Goal: Information Seeking & Learning: Learn about a topic

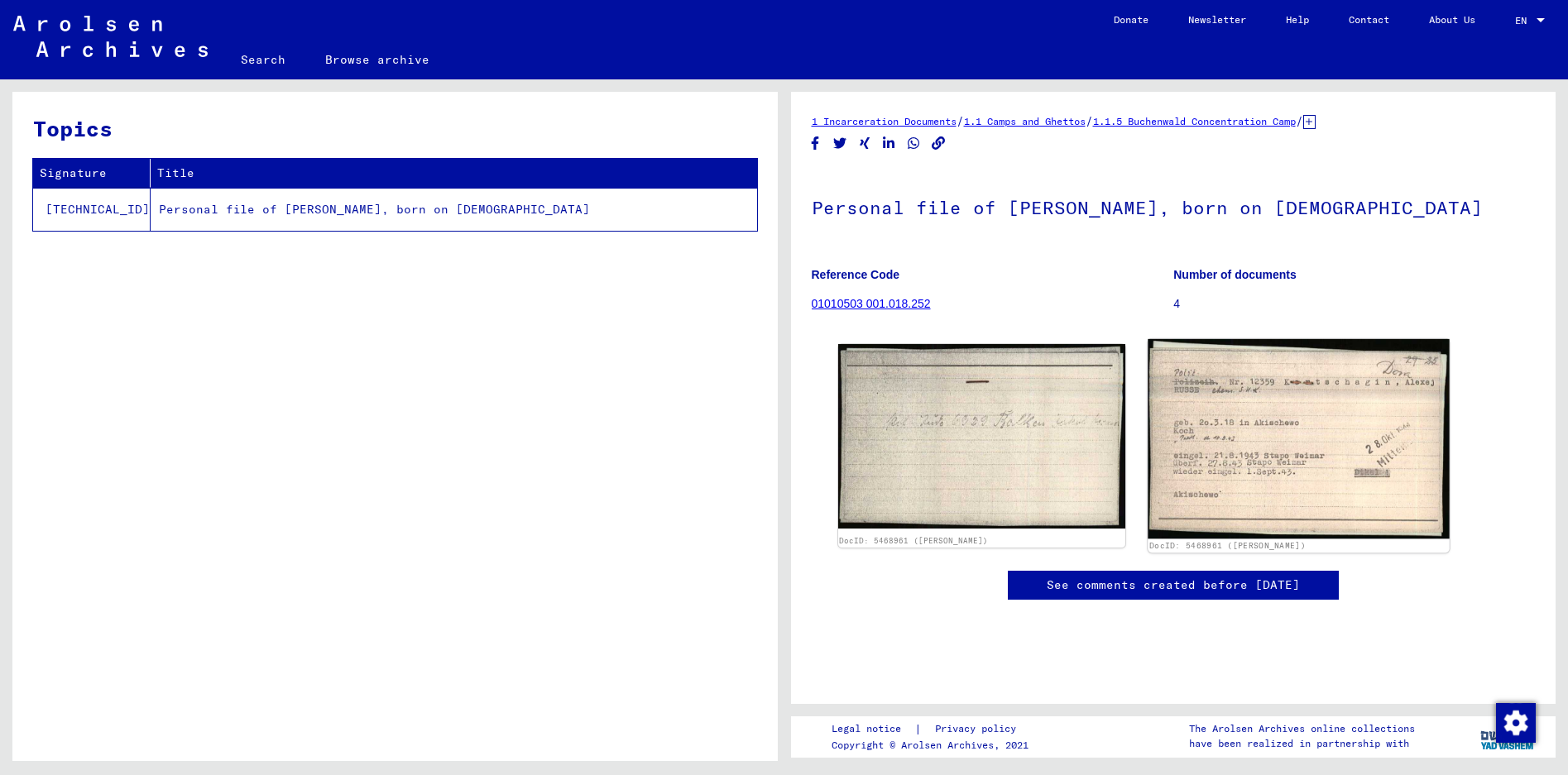
click at [1243, 432] on img at bounding box center [1298, 439] width 302 height 200
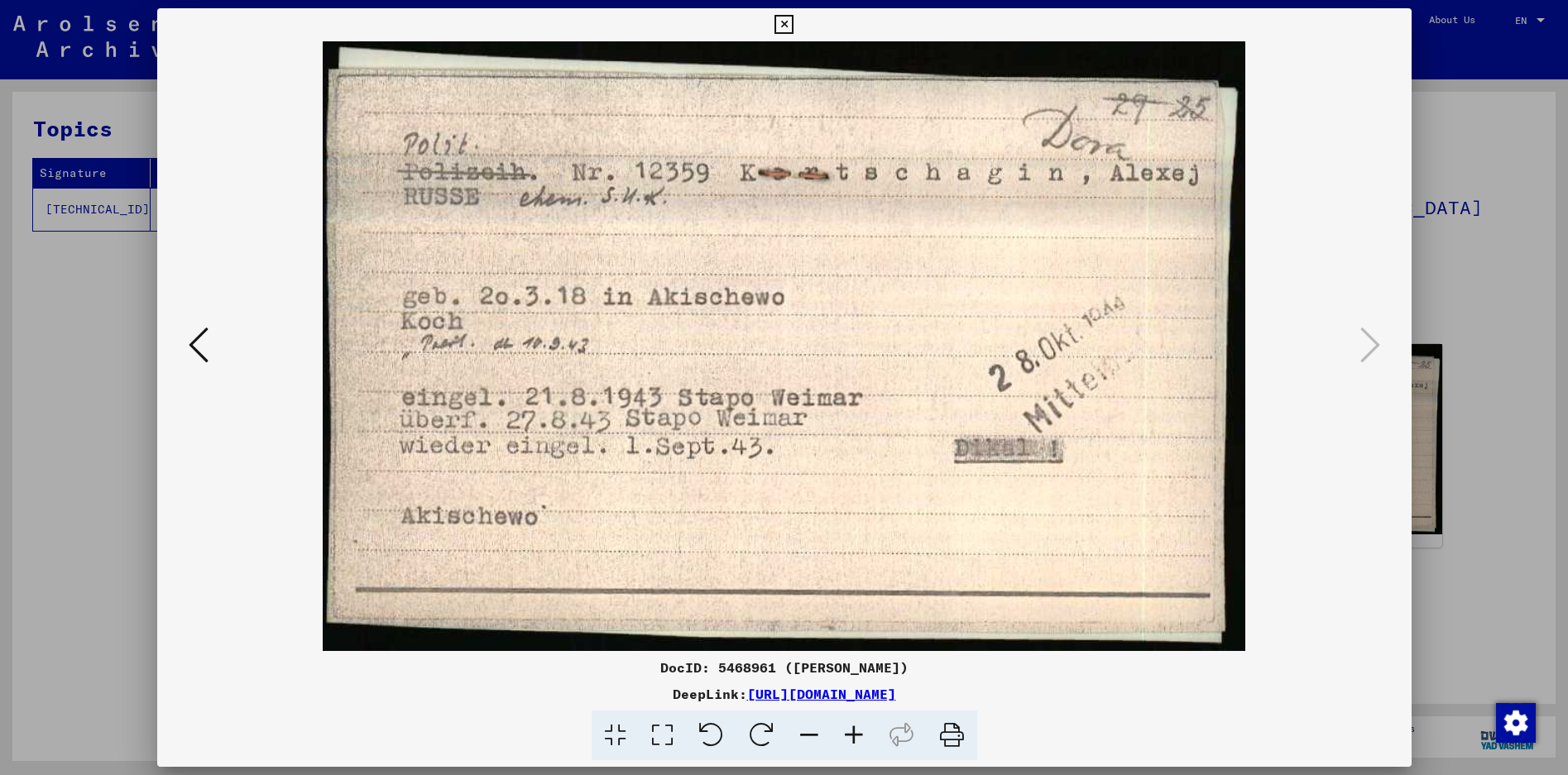
click at [779, 24] on icon at bounding box center [783, 25] width 19 height 20
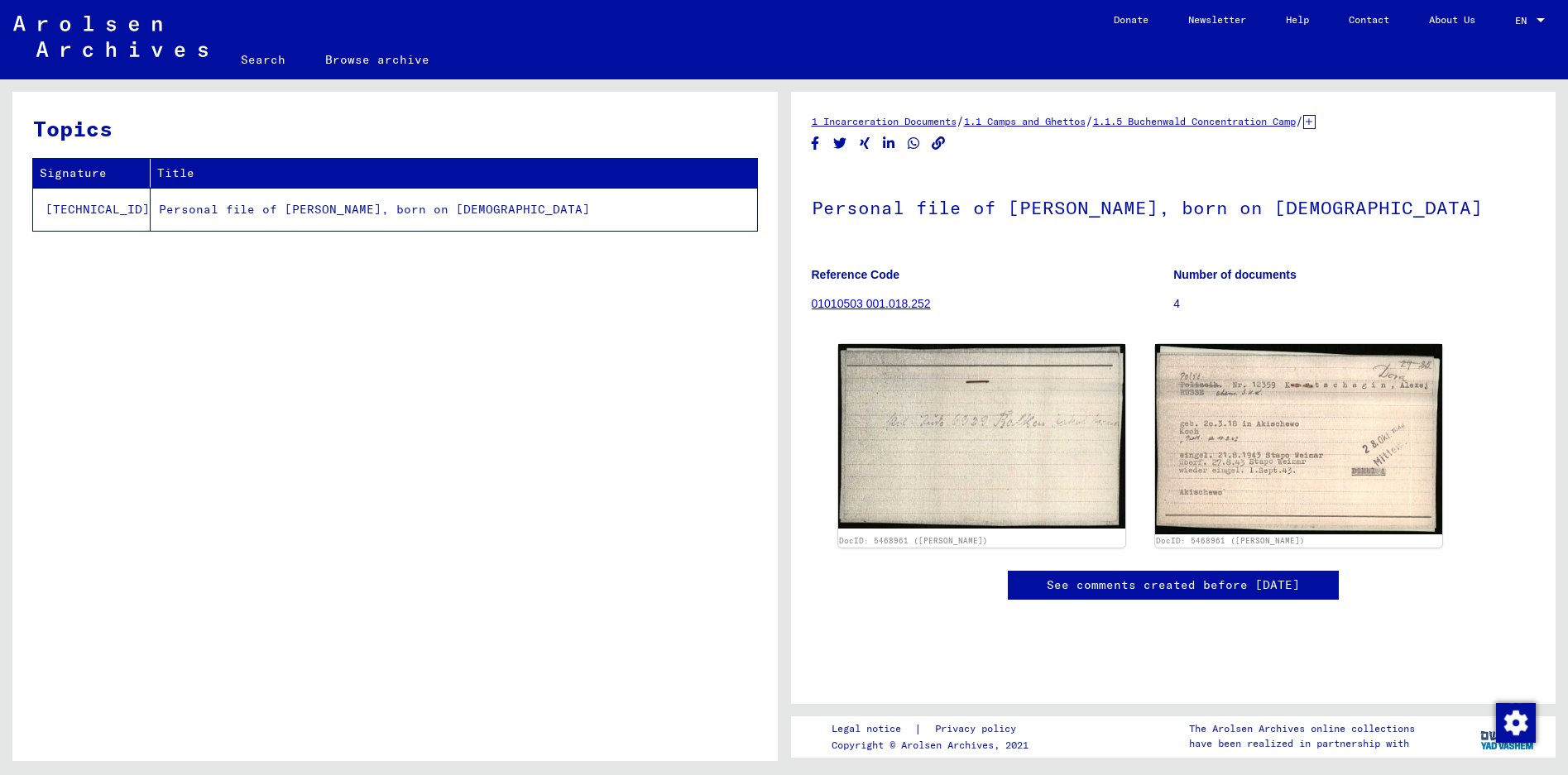
click at [329, 210] on td "Personal file of [PERSON_NAME], born on [DEMOGRAPHIC_DATA]" at bounding box center [453, 209] width 607 height 43
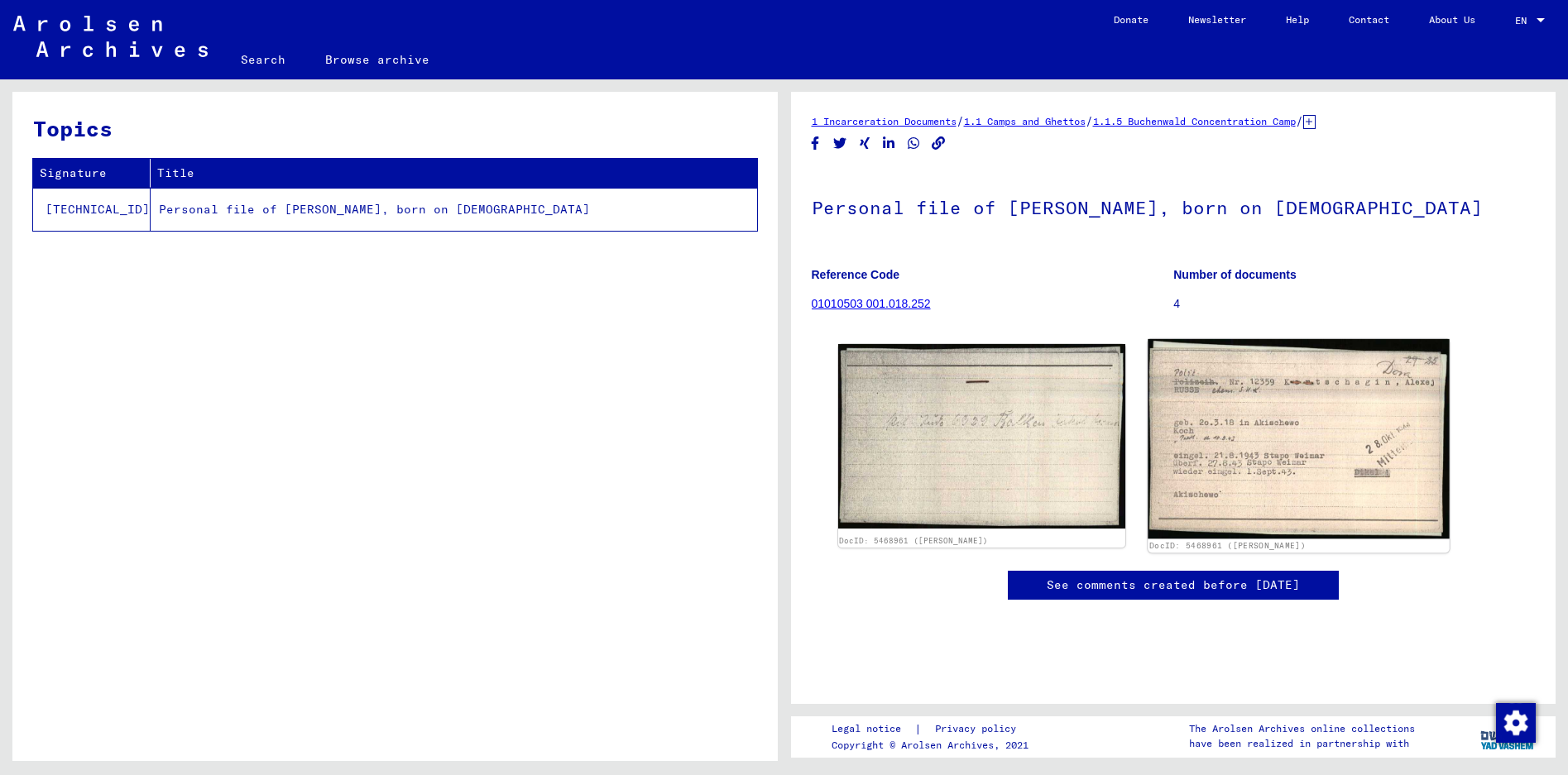
click at [1217, 436] on img at bounding box center [1298, 439] width 302 height 200
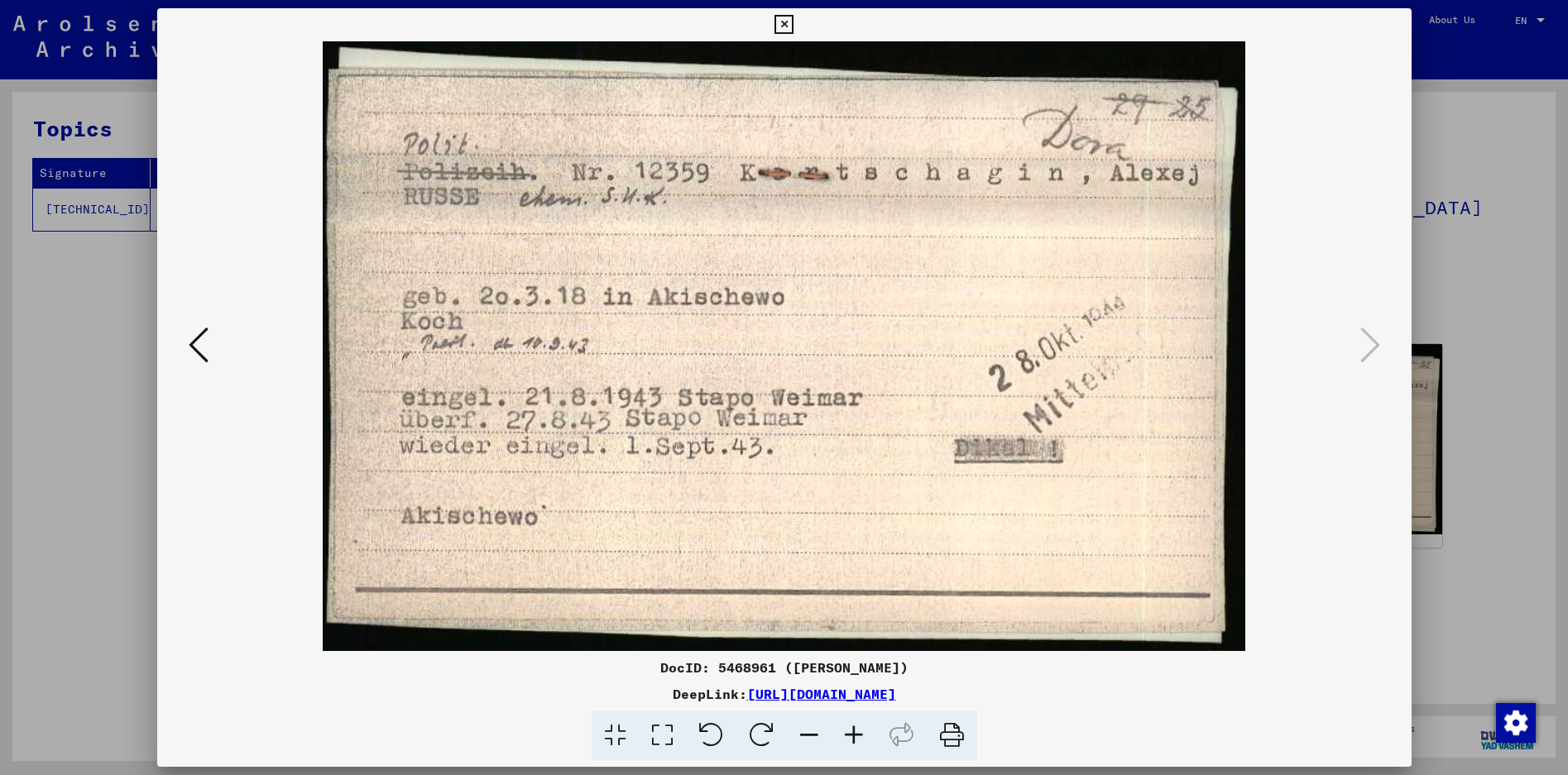
click at [201, 358] on icon at bounding box center [199, 345] width 20 height 39
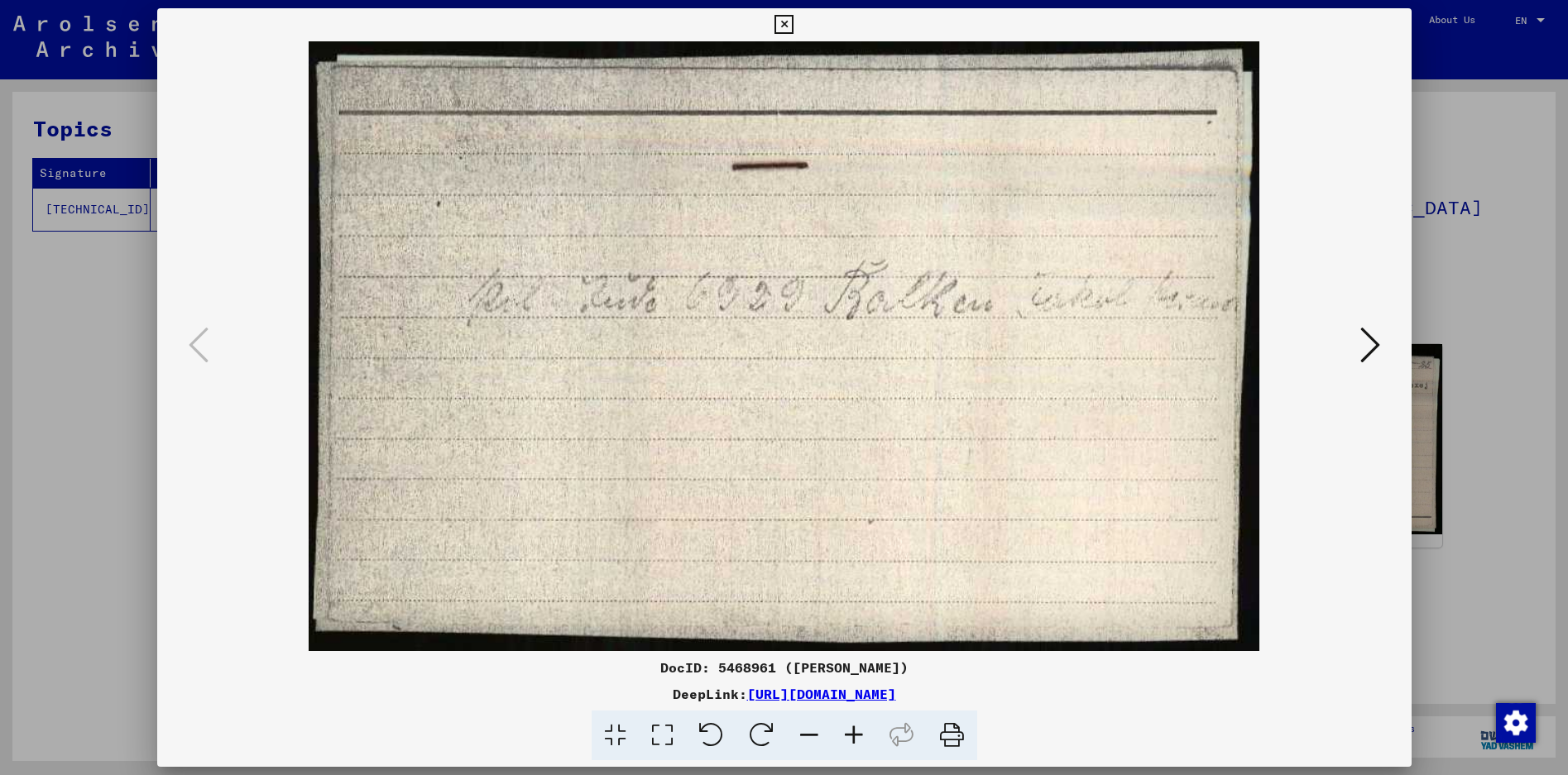
click at [786, 22] on icon at bounding box center [783, 25] width 19 height 20
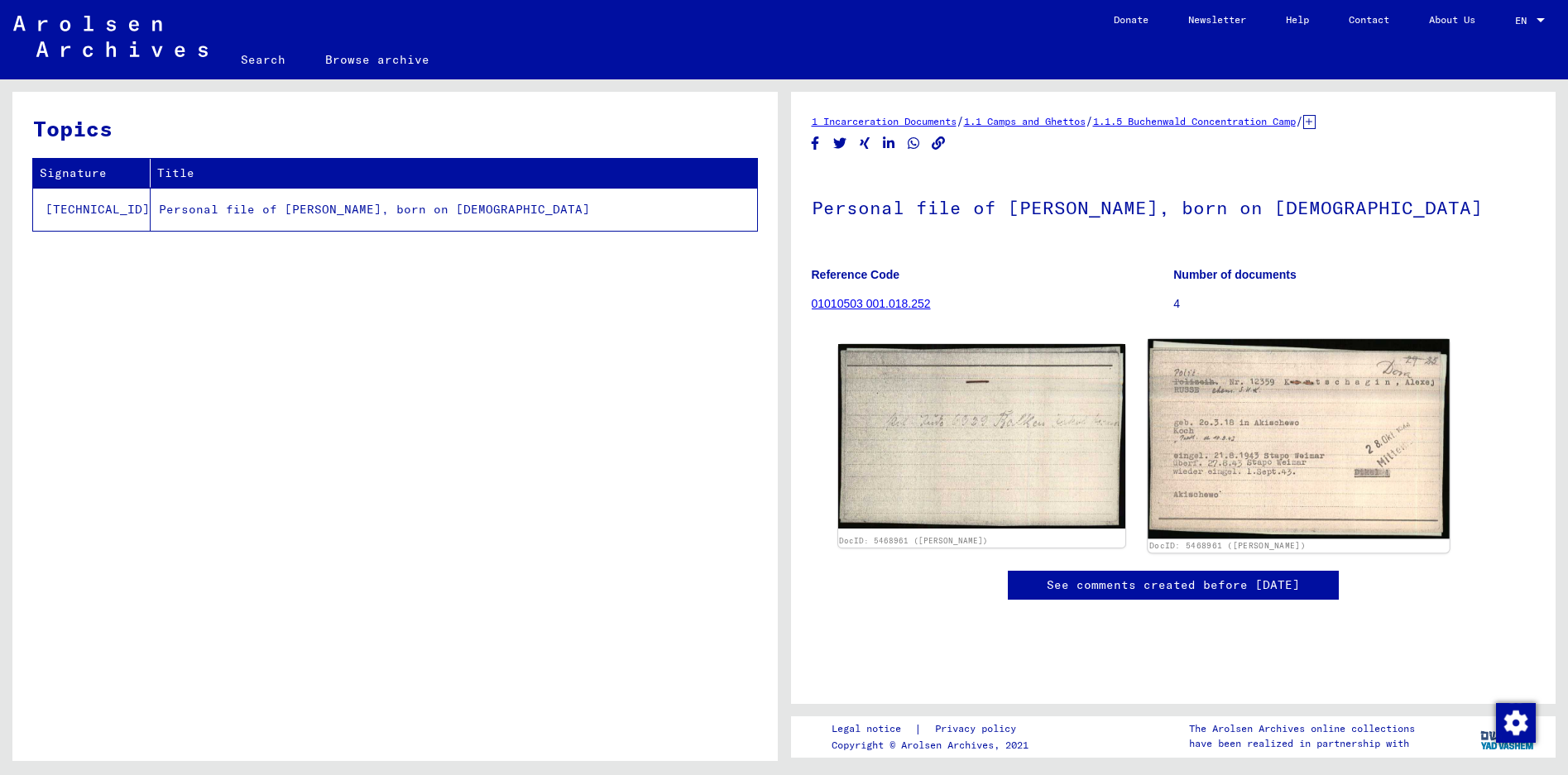
click at [1256, 384] on img at bounding box center [1298, 439] width 302 height 200
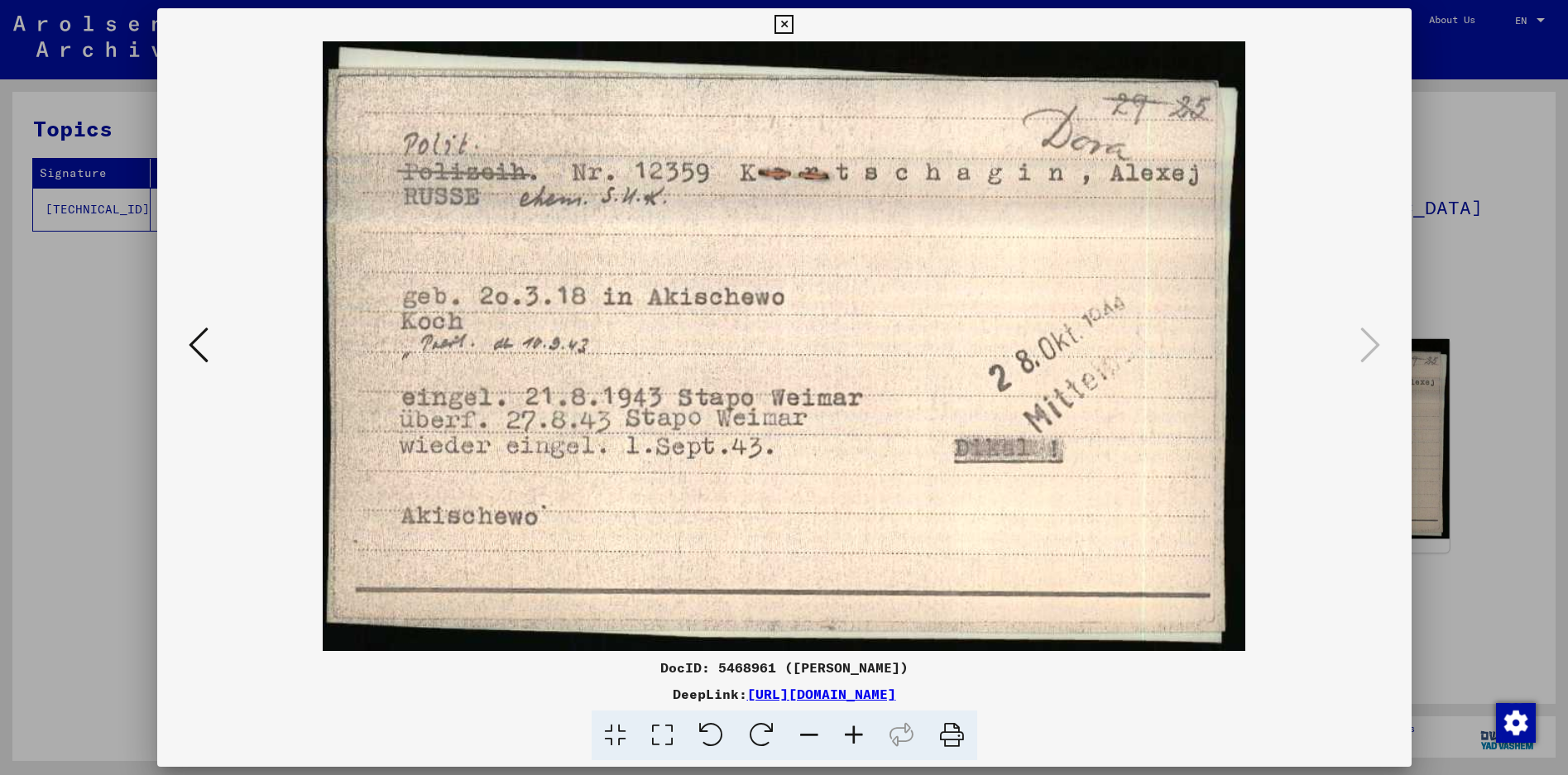
click at [1256, 384] on img at bounding box center [784, 346] width 1142 height 610
click at [845, 497] on img at bounding box center [784, 346] width 1142 height 610
click at [785, 27] on icon at bounding box center [783, 25] width 19 height 20
